Goal: Find specific page/section

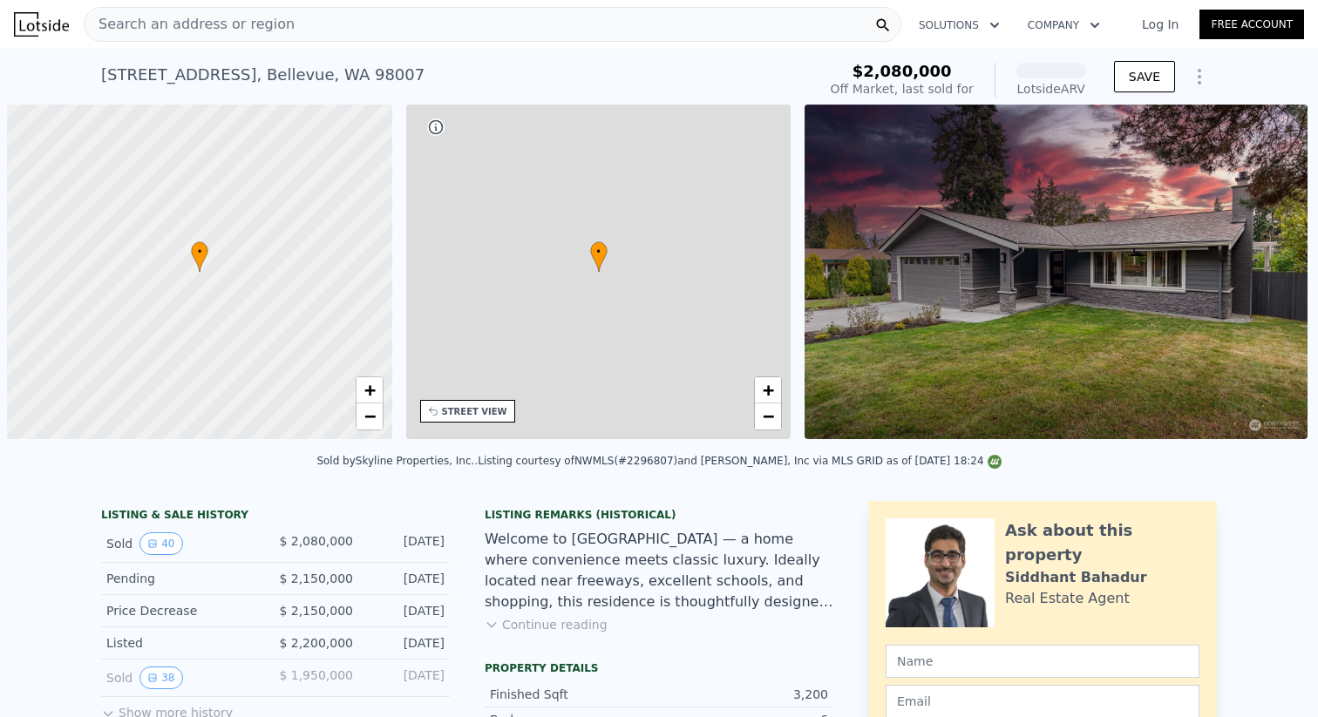
scroll to position [0, 7]
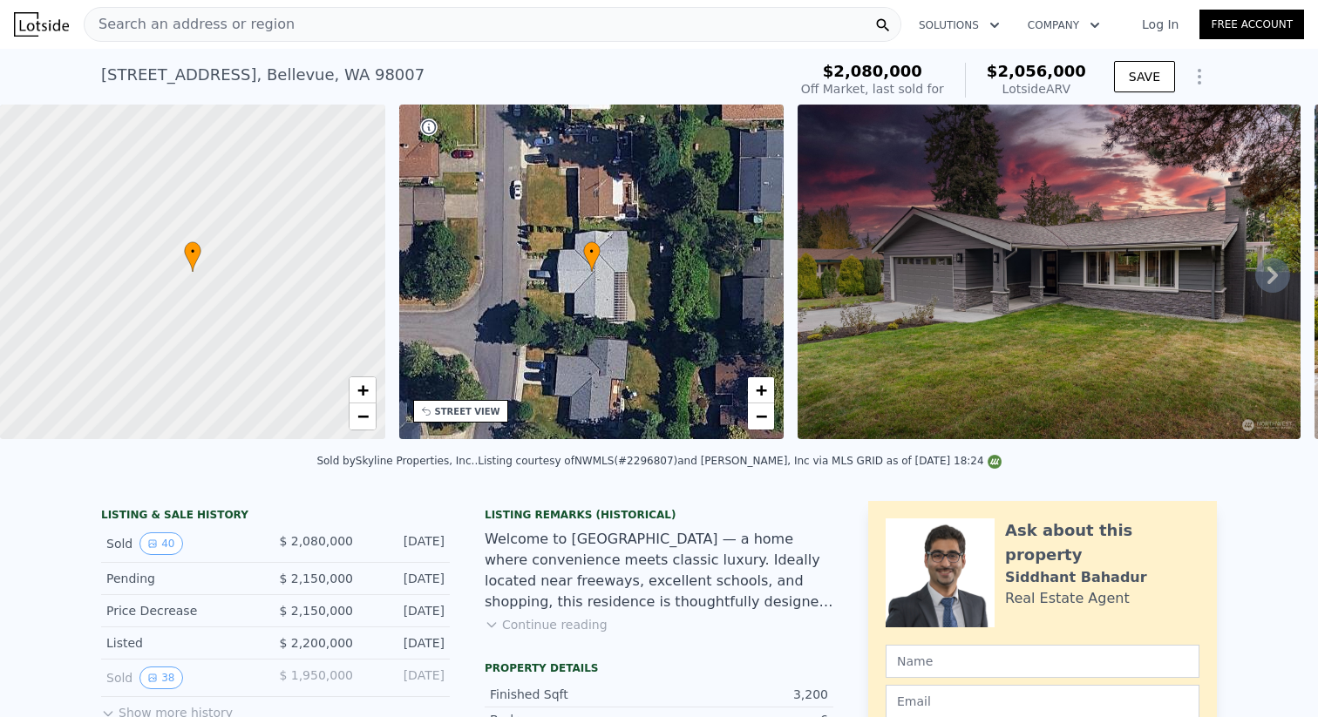
click at [153, 18] on span "Search an address or region" at bounding box center [190, 24] width 210 height 21
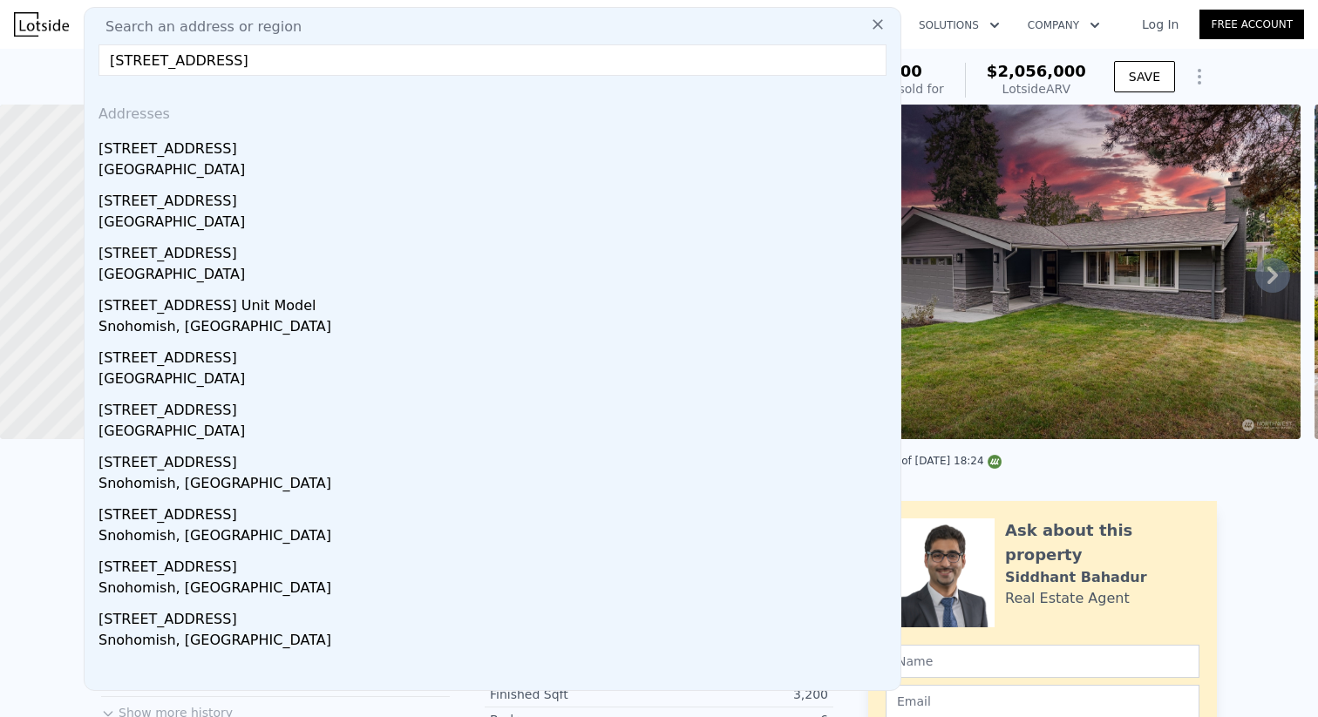
click at [129, 58] on input "[STREET_ADDRESS]" at bounding box center [492, 59] width 788 height 31
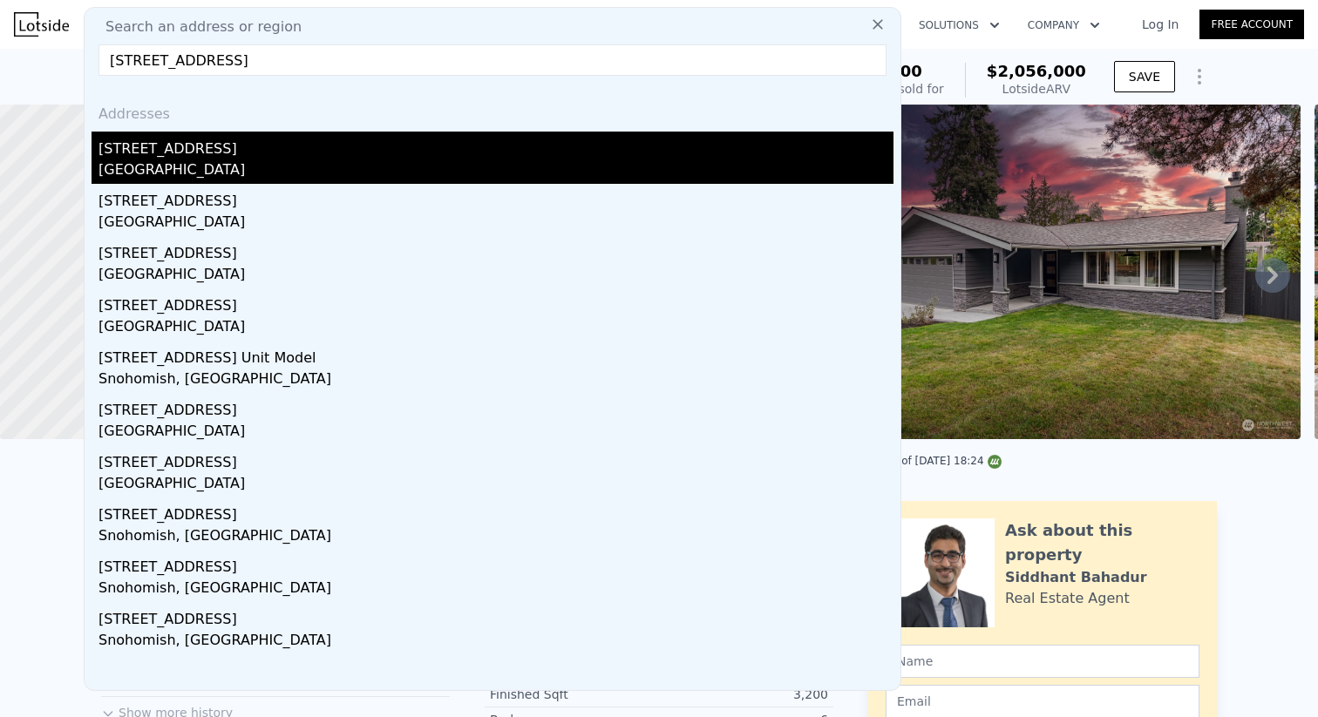
type input "[STREET_ADDRESS]"
click at [153, 166] on div "[GEOGRAPHIC_DATA]" at bounding box center [495, 171] width 795 height 24
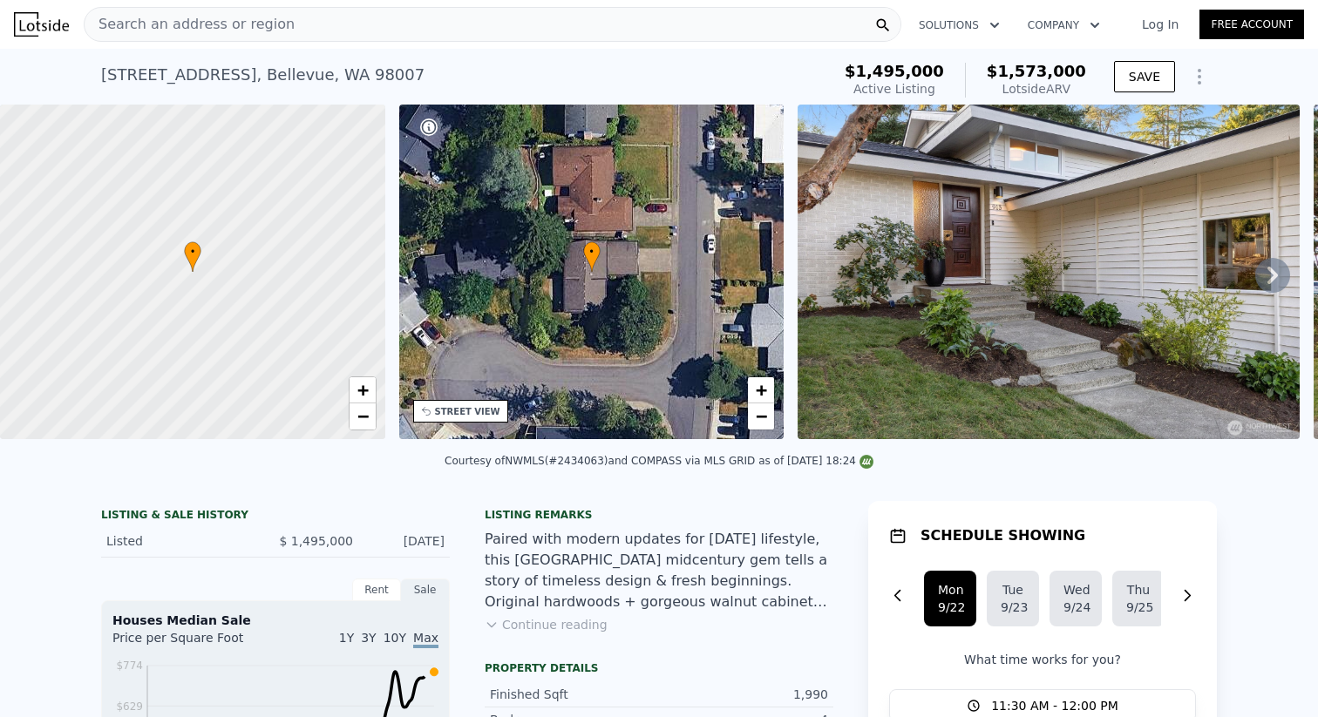
click at [1101, 294] on img at bounding box center [1048, 272] width 502 height 335
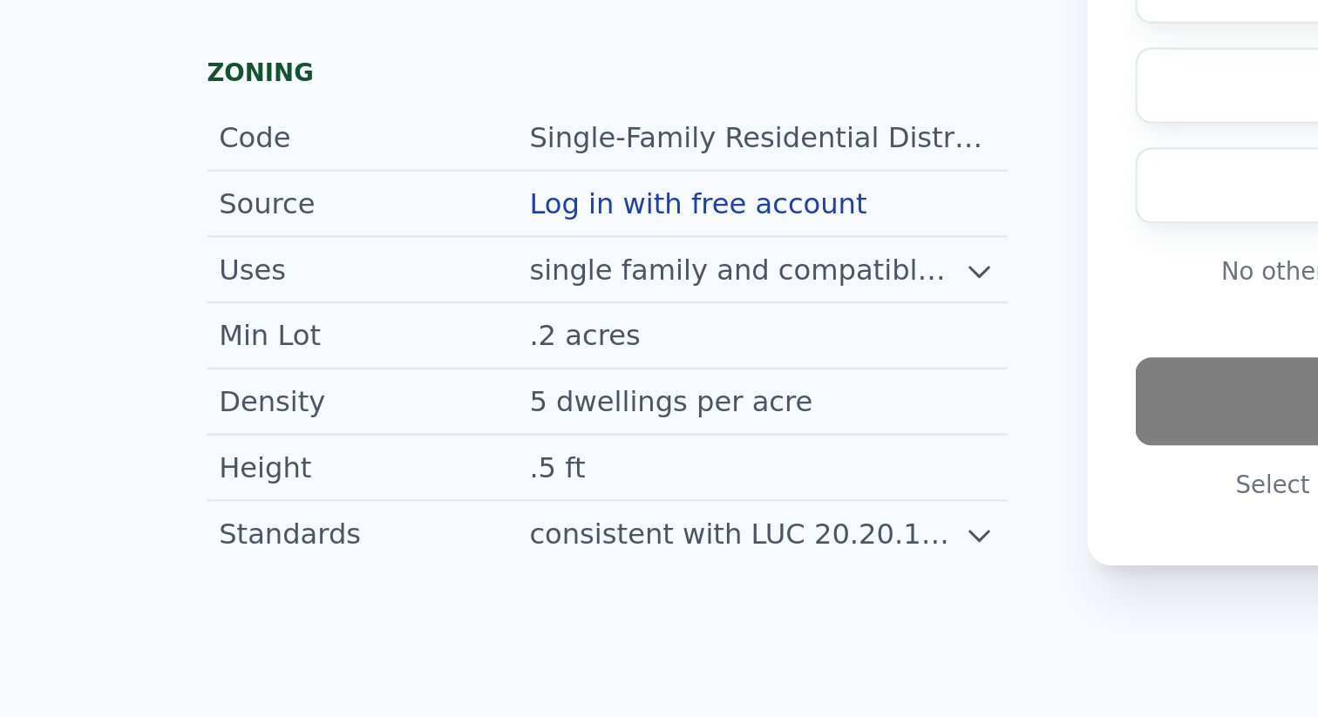
scroll to position [959, 0]
click at [824, 329] on icon at bounding box center [821, 331] width 14 height 14
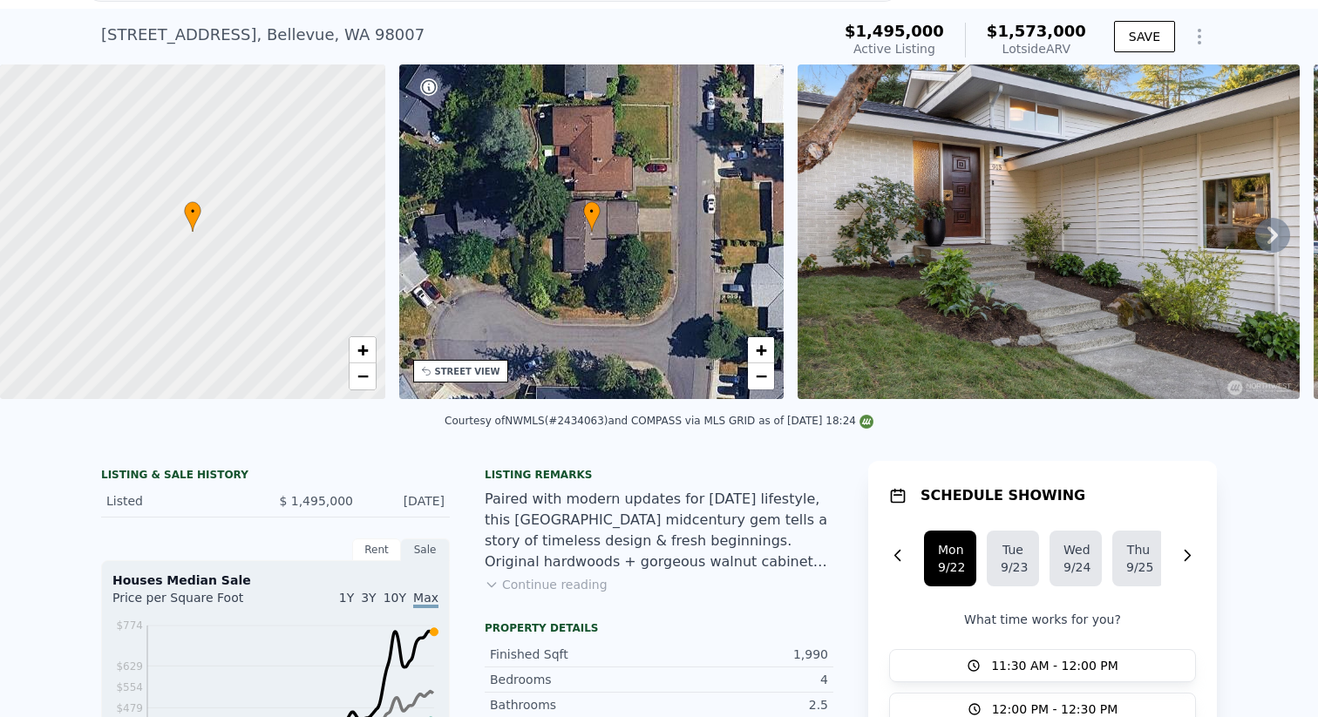
scroll to position [0, 0]
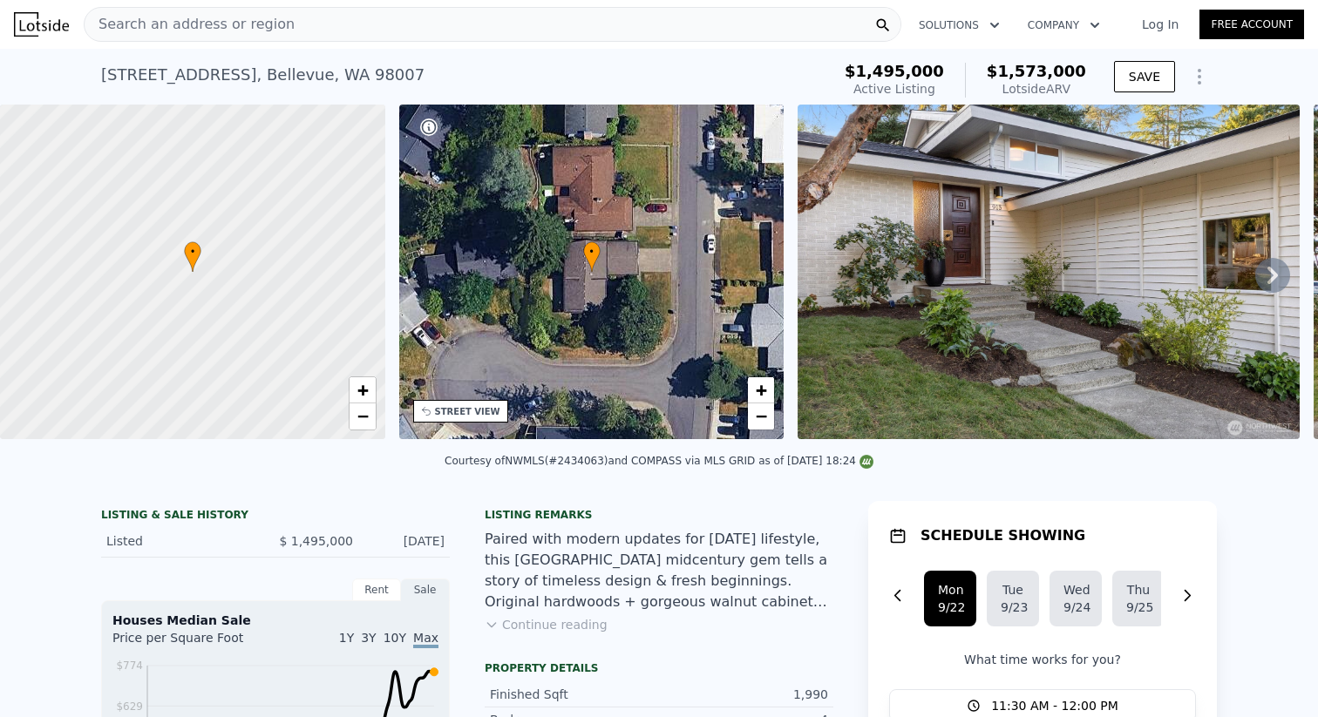
click at [1041, 204] on img at bounding box center [1048, 272] width 502 height 335
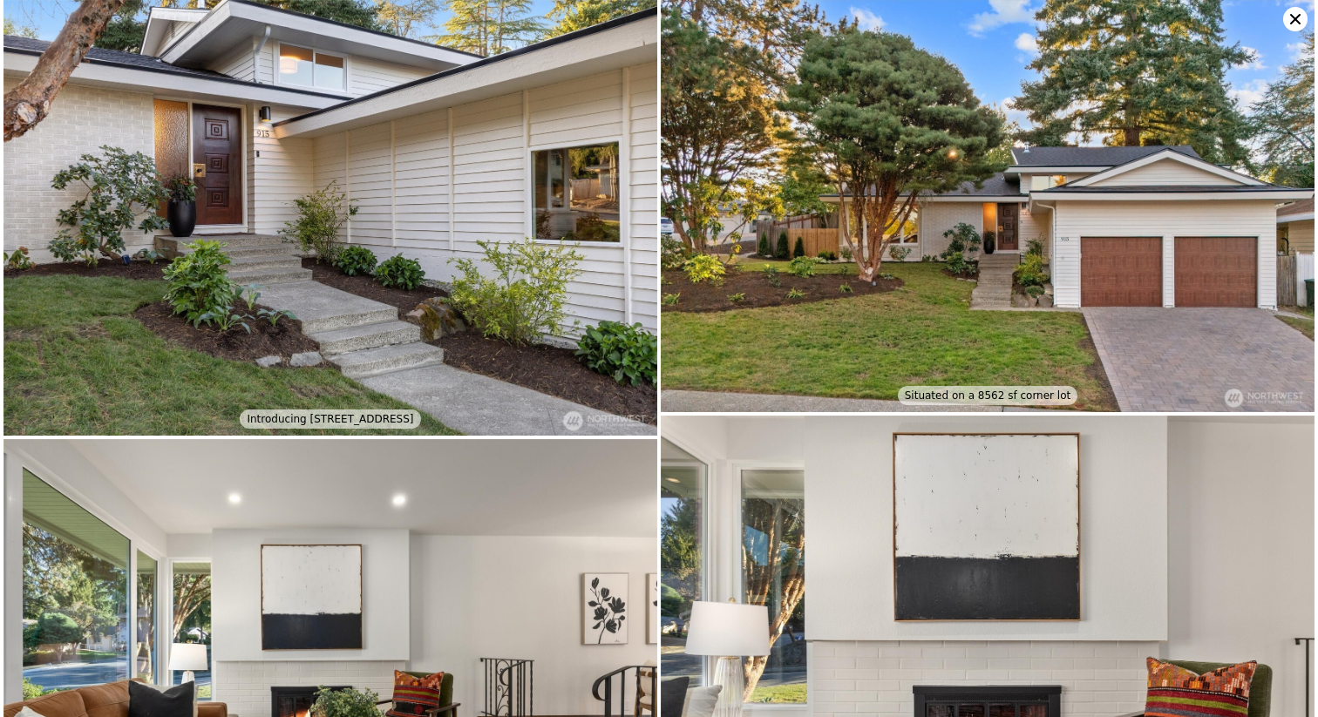
click at [617, 275] on img at bounding box center [330, 218] width 654 height 436
click at [575, 281] on img at bounding box center [330, 218] width 654 height 436
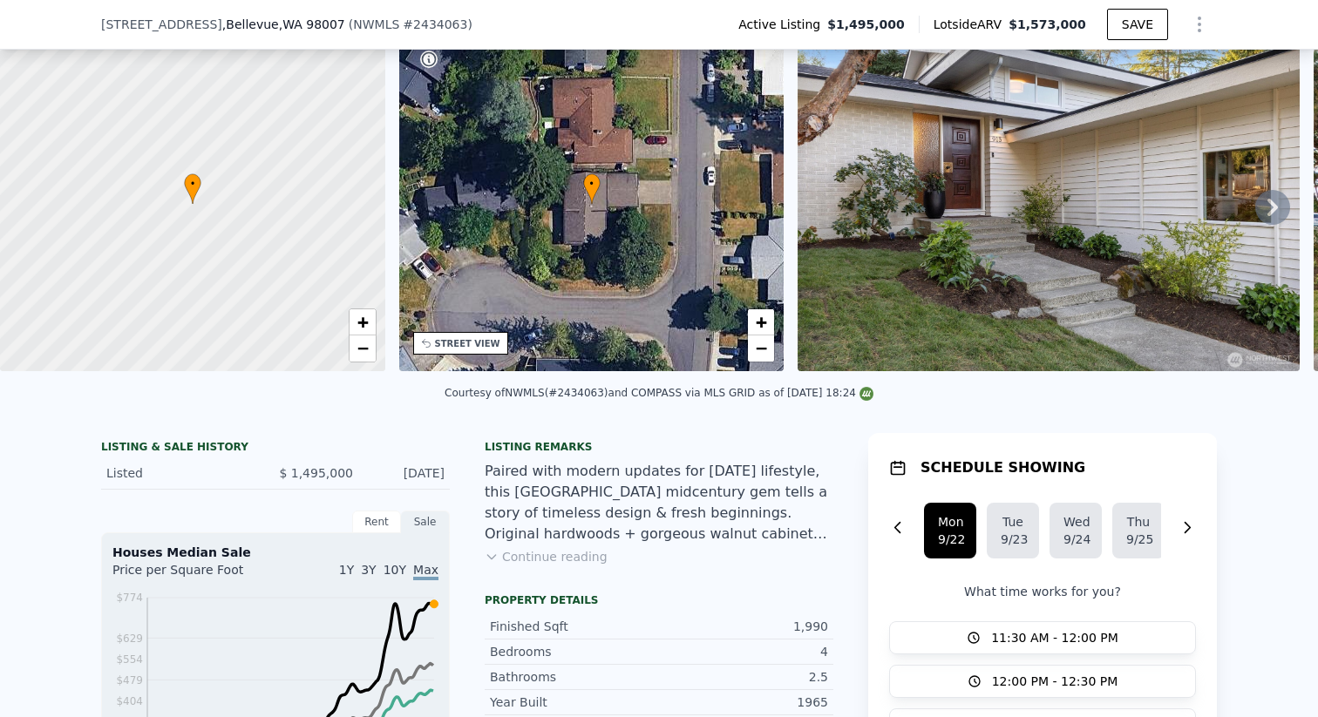
scroll to position [362, 0]
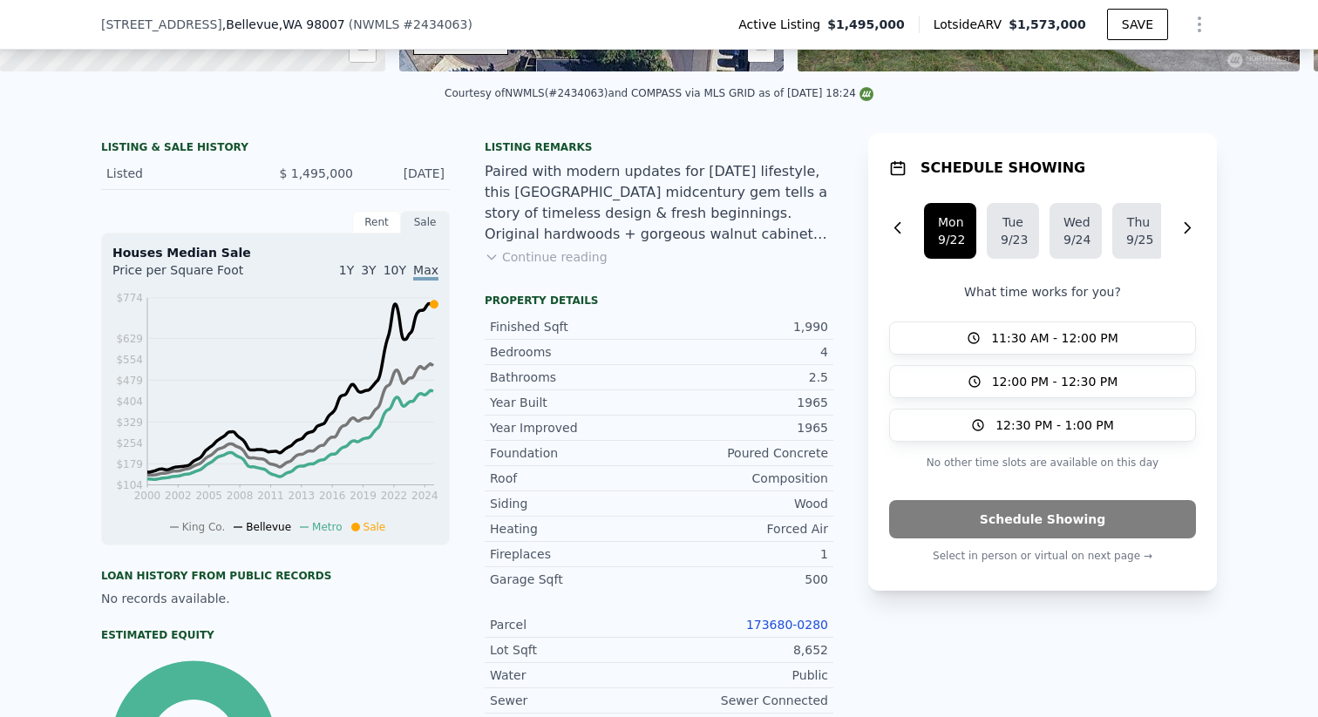
click at [580, 263] on button "Continue reading" at bounding box center [546, 256] width 123 height 17
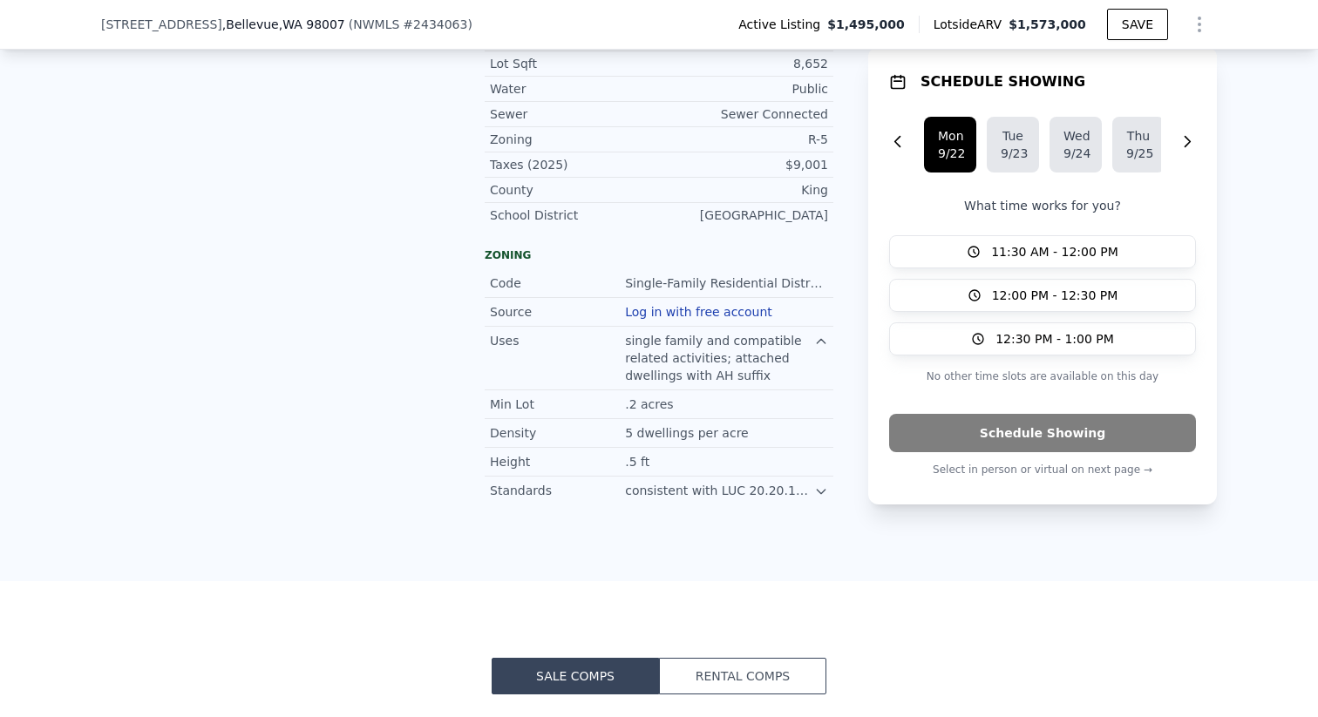
scroll to position [1329, 0]
